Goal: Information Seeking & Learning: Learn about a topic

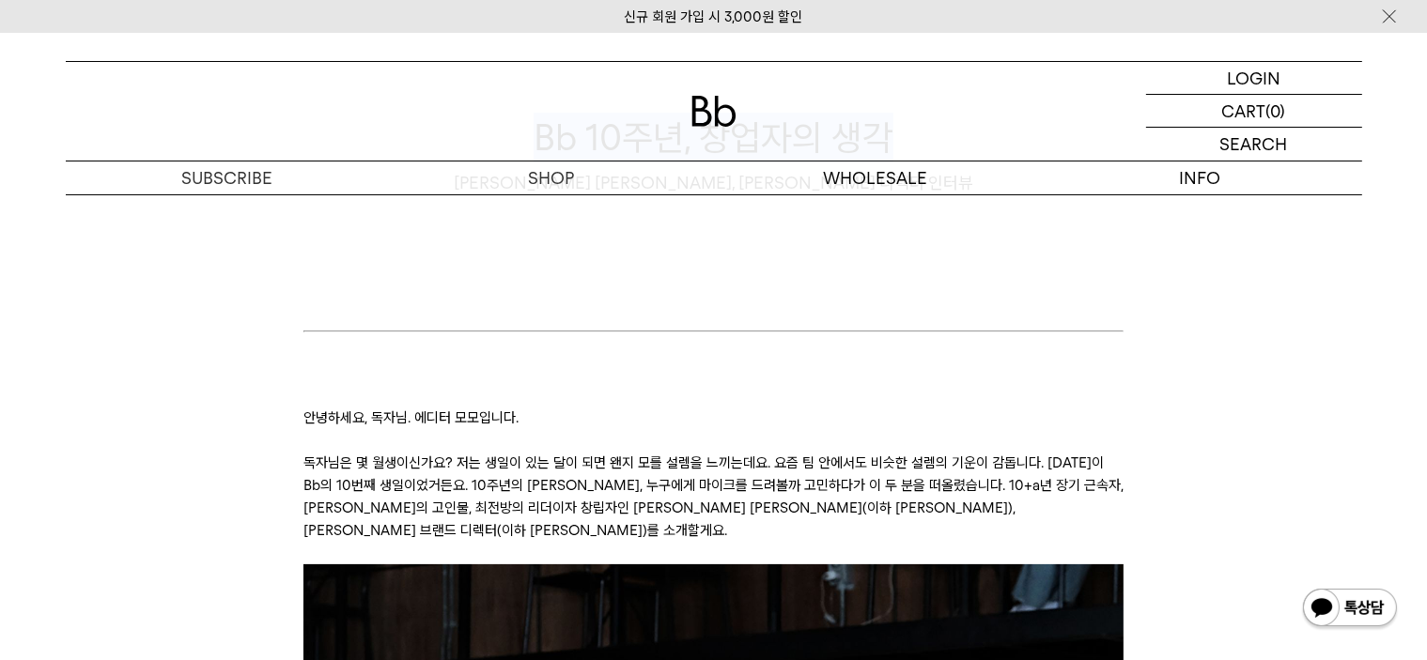
scroll to position [376, 0]
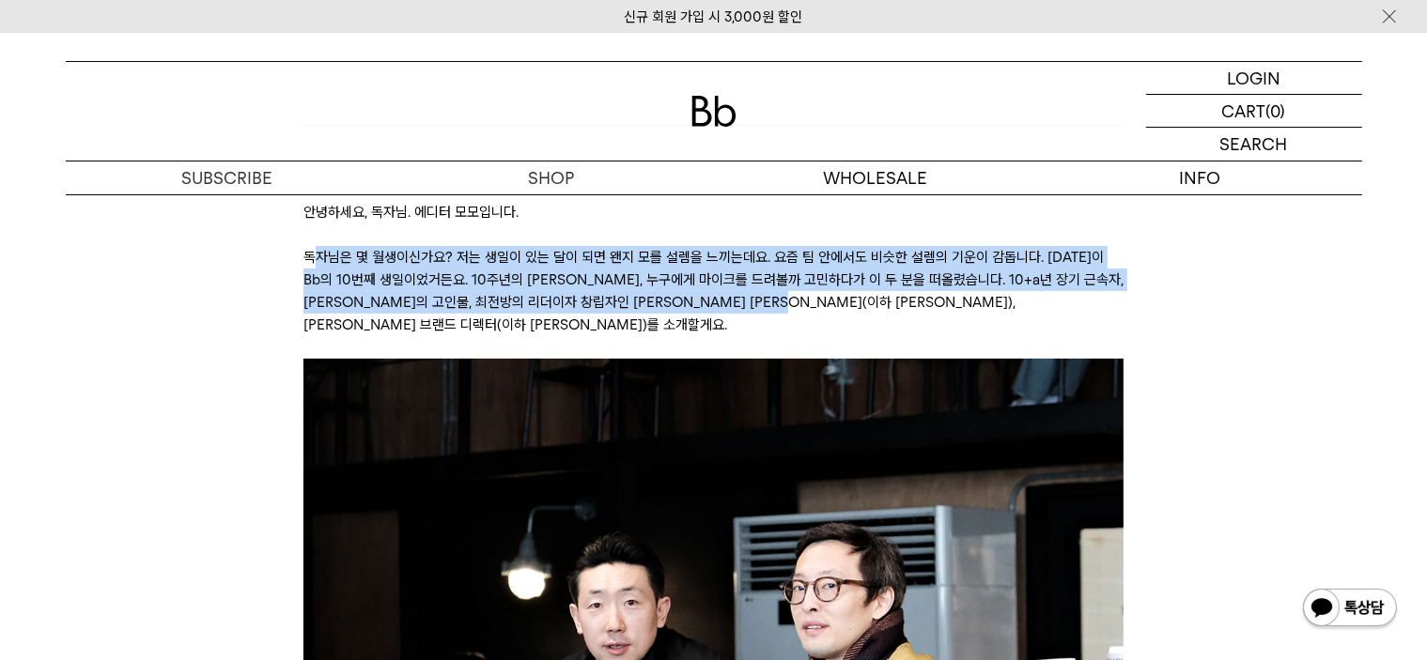
drag, startPoint x: 310, startPoint y: 259, endPoint x: 859, endPoint y: 296, distance: 550.6
click at [859, 296] on p "독자님은 몇 월생이신가요? 저는 생일이 있는 달이 되면 왠지 모를 설렘을 느끼는데요. 요즘 팀 안에서도 비슷한 설렘의 기운이 감돕니다. [DA…" at bounding box center [713, 291] width 820 height 90
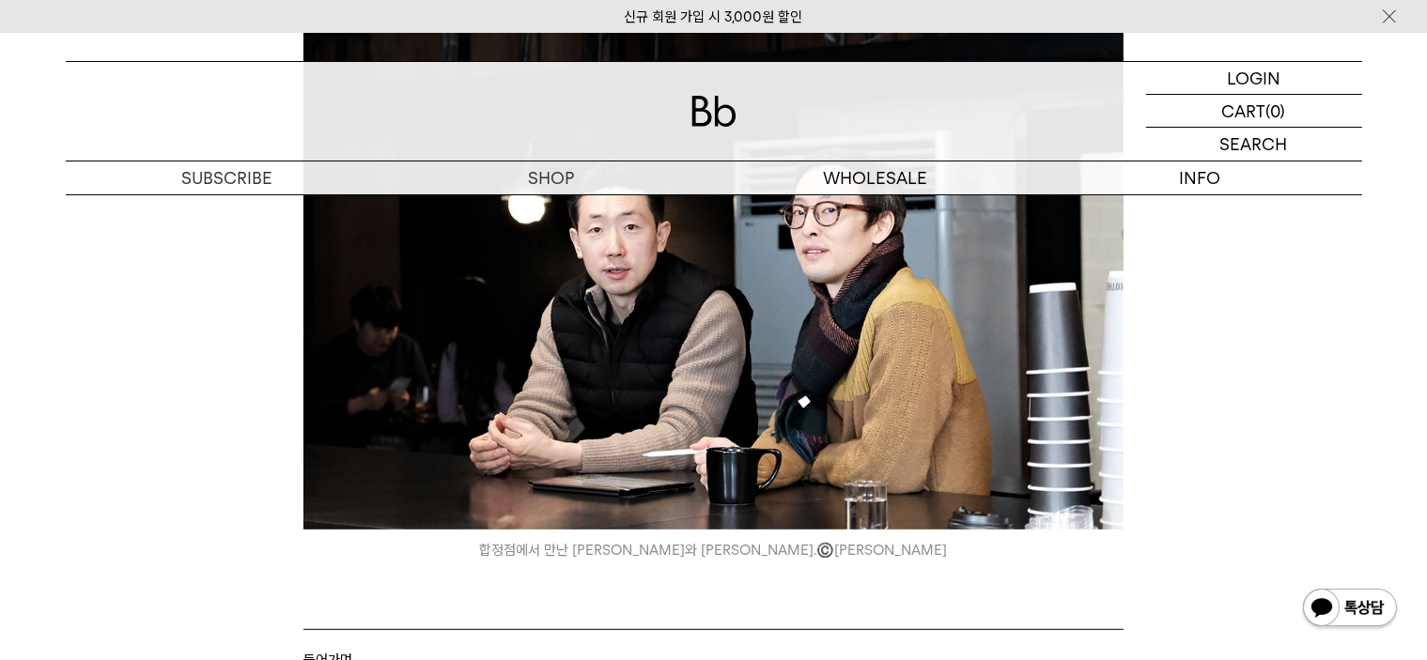
scroll to position [1033, 0]
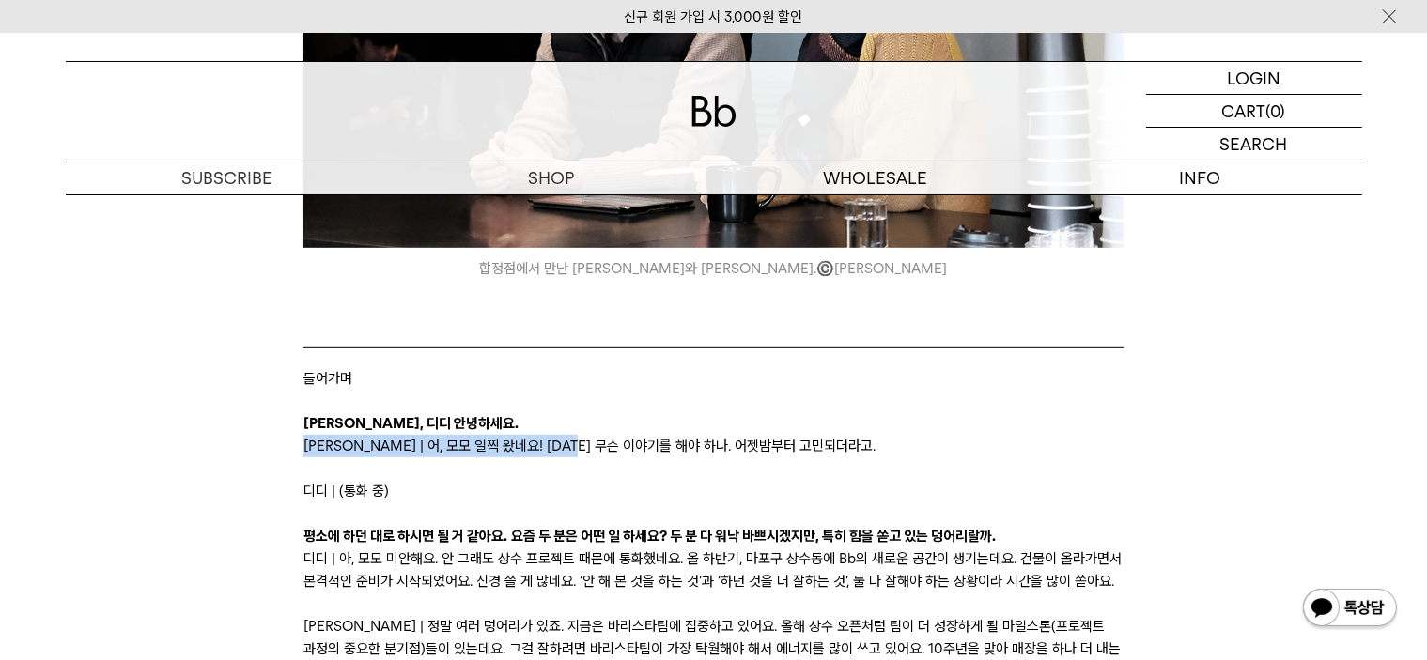
drag, startPoint x: 300, startPoint y: 423, endPoint x: 599, endPoint y: 423, distance: 299.6
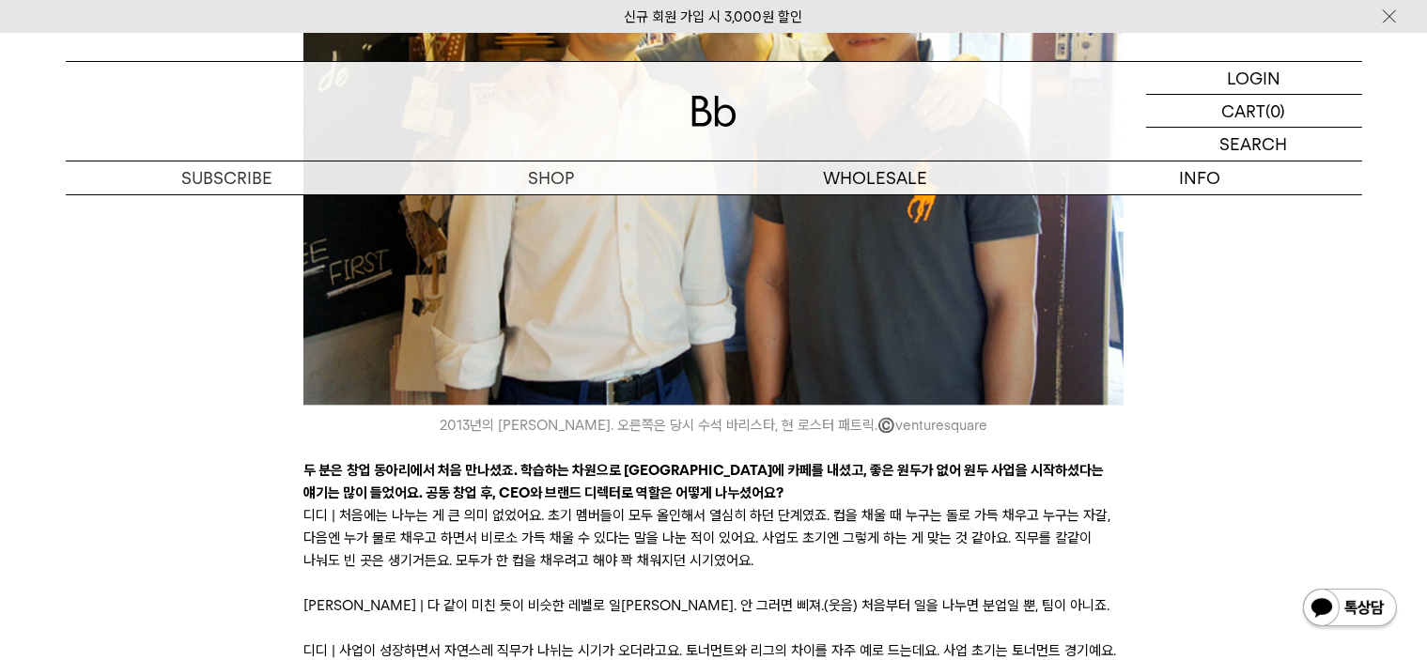
scroll to position [4038, 0]
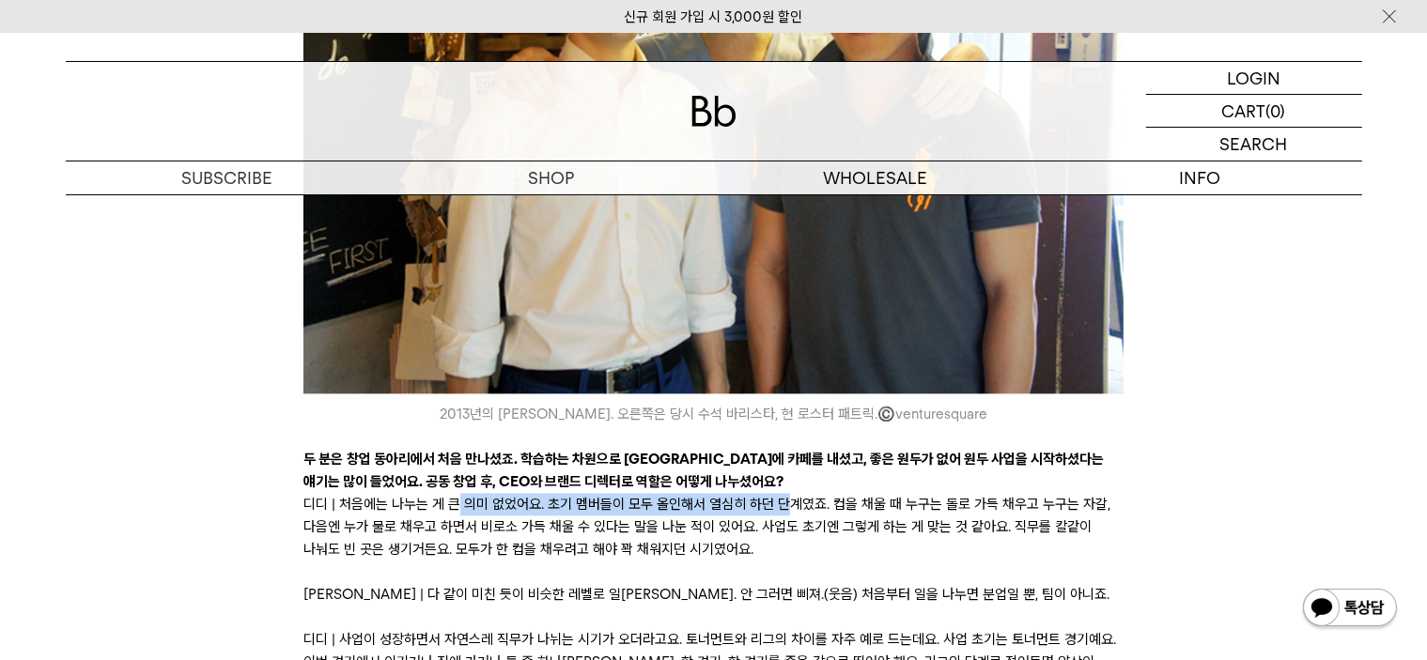
drag, startPoint x: 456, startPoint y: 395, endPoint x: 778, endPoint y: 394, distance: 321.2
click at [778, 493] on p "디디 | 처음에는 나누는 게 큰 의미 없었어요. 초기 멤버들이 모두 올인해서 열심히 하던 단계였죠. 컵을 채울 때 누구는 돌로 가득 채우고 누…" at bounding box center [713, 527] width 820 height 68
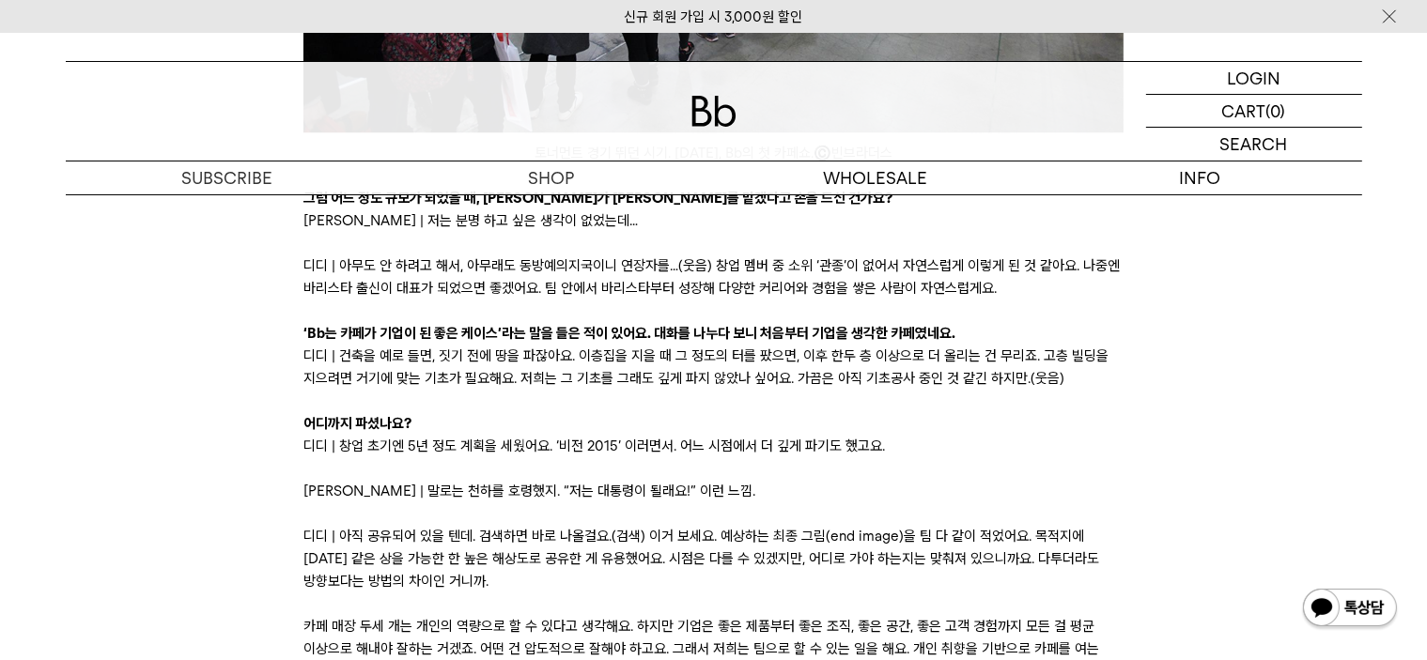
scroll to position [5353, 0]
